Goal: Transaction & Acquisition: Purchase product/service

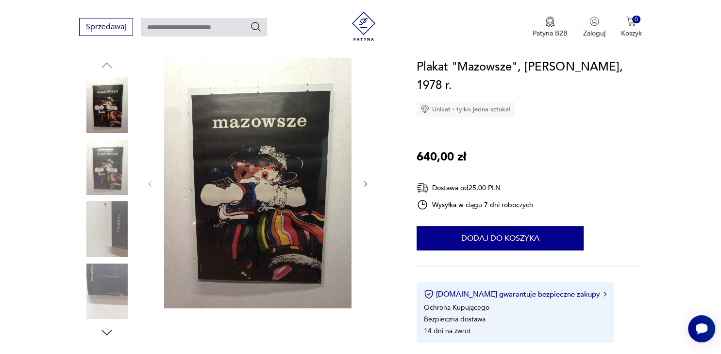
click at [116, 231] on img at bounding box center [106, 228] width 55 height 55
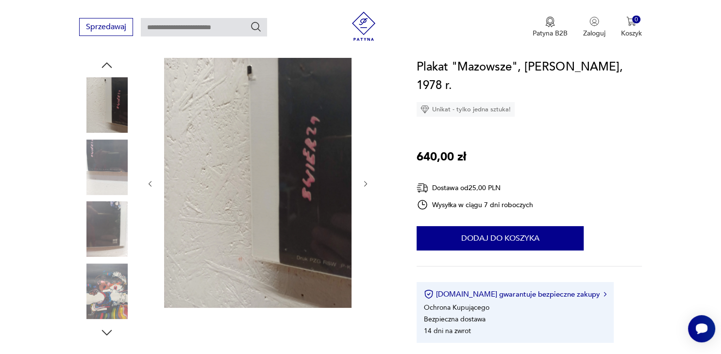
click at [108, 269] on img at bounding box center [106, 290] width 55 height 55
